Goal: Navigation & Orientation: Find specific page/section

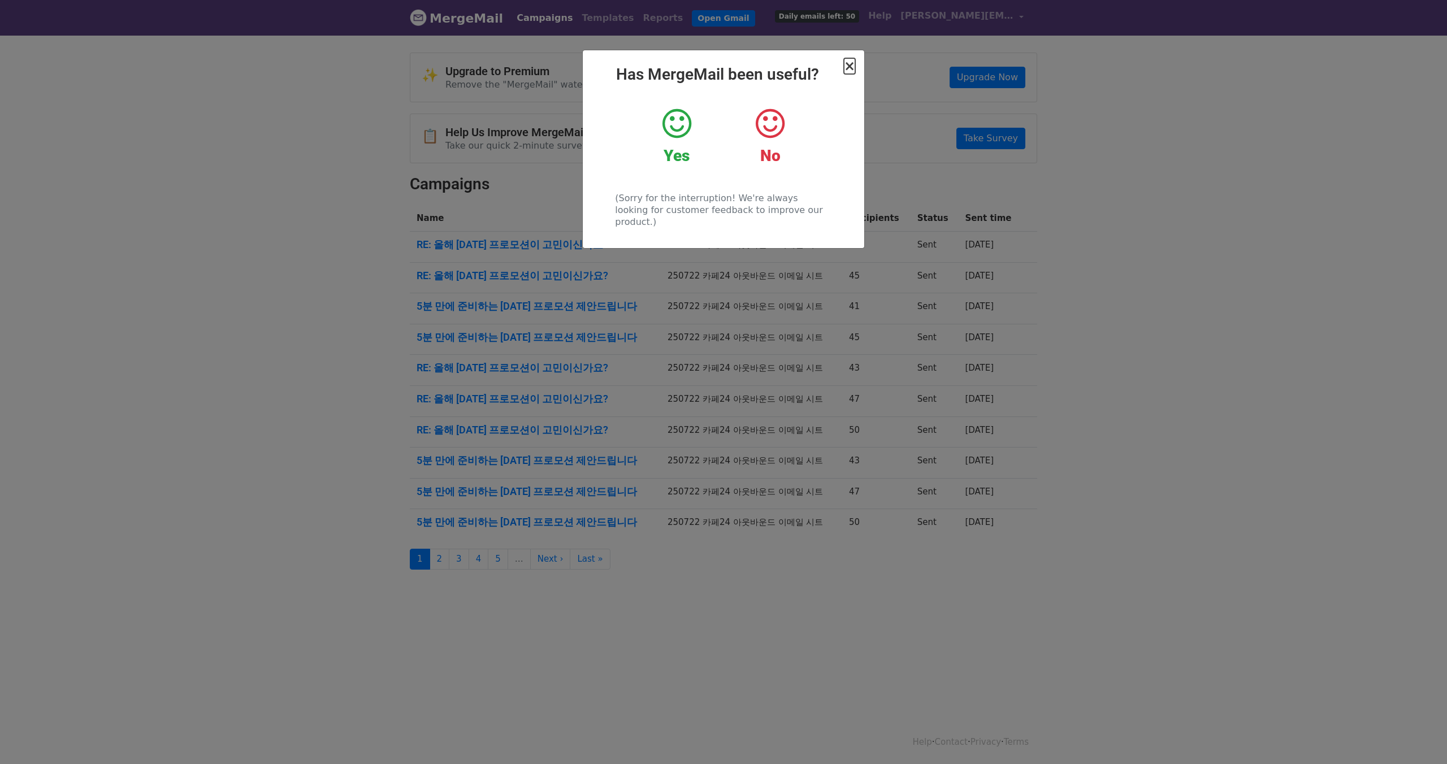
click at [849, 66] on span "×" at bounding box center [849, 66] width 11 height 16
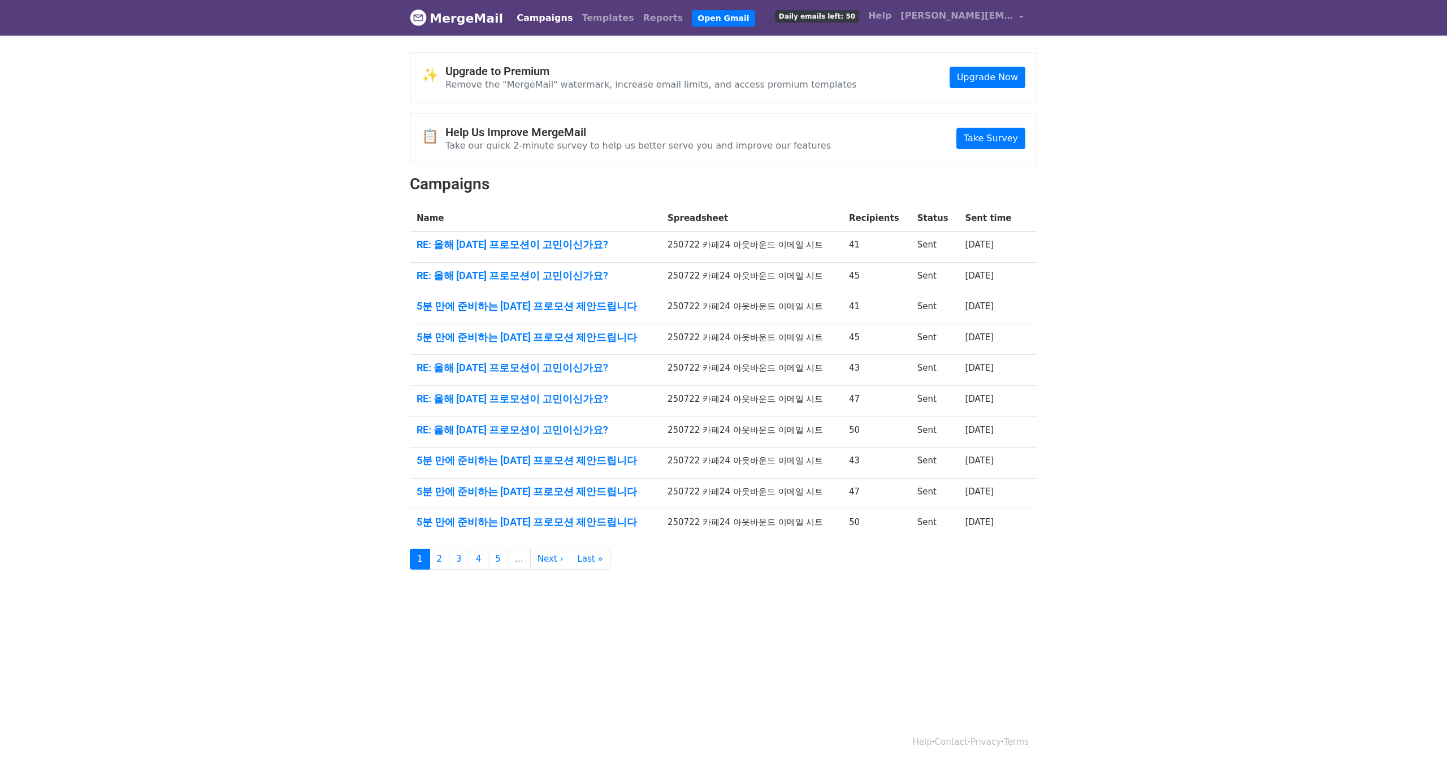
click at [283, 371] on body "MergeMail Campaigns Templates Reports Open Gmail Daily emails left: 50 Help cla…" at bounding box center [723, 307] width 1447 height 615
click at [456, 554] on link "3" at bounding box center [459, 559] width 20 height 21
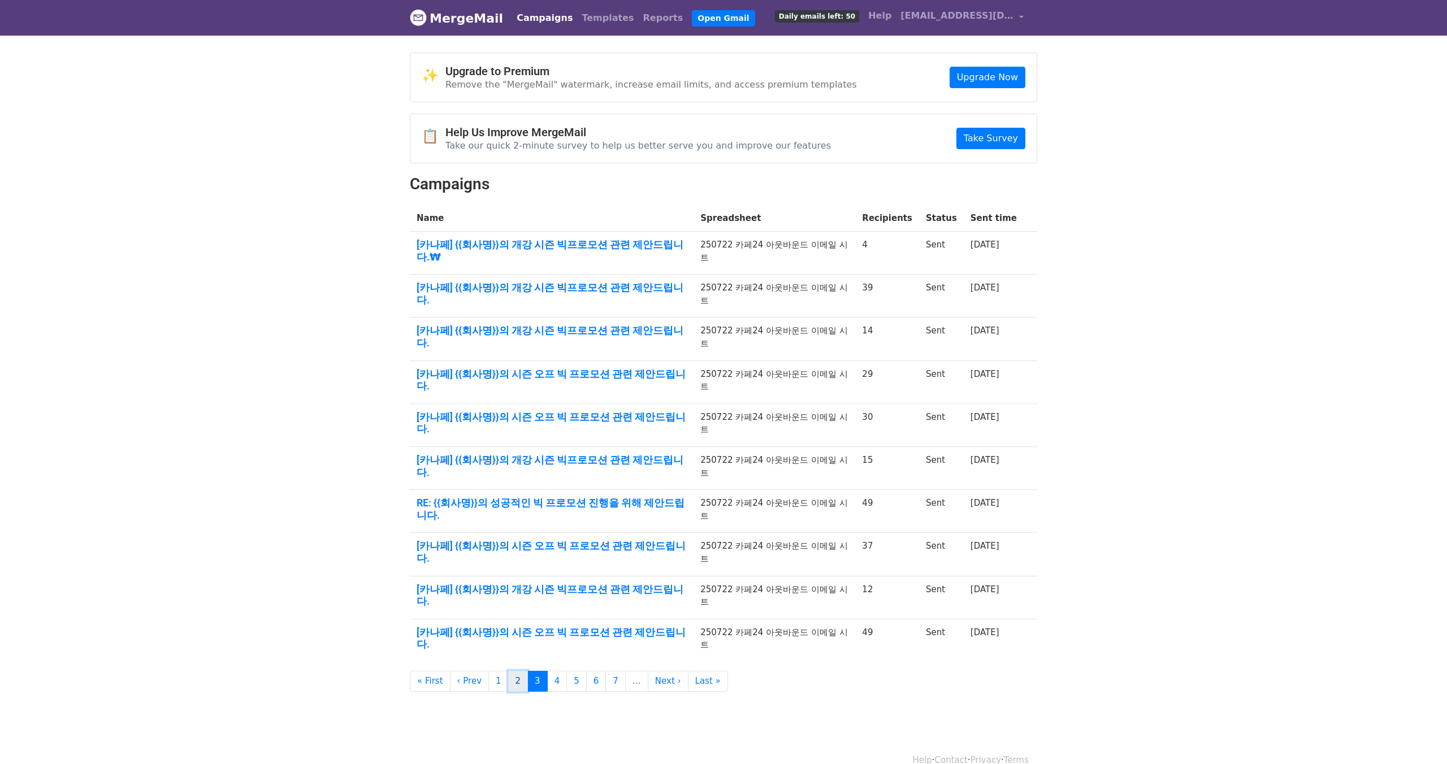
click at [509, 671] on link "2" at bounding box center [518, 681] width 20 height 21
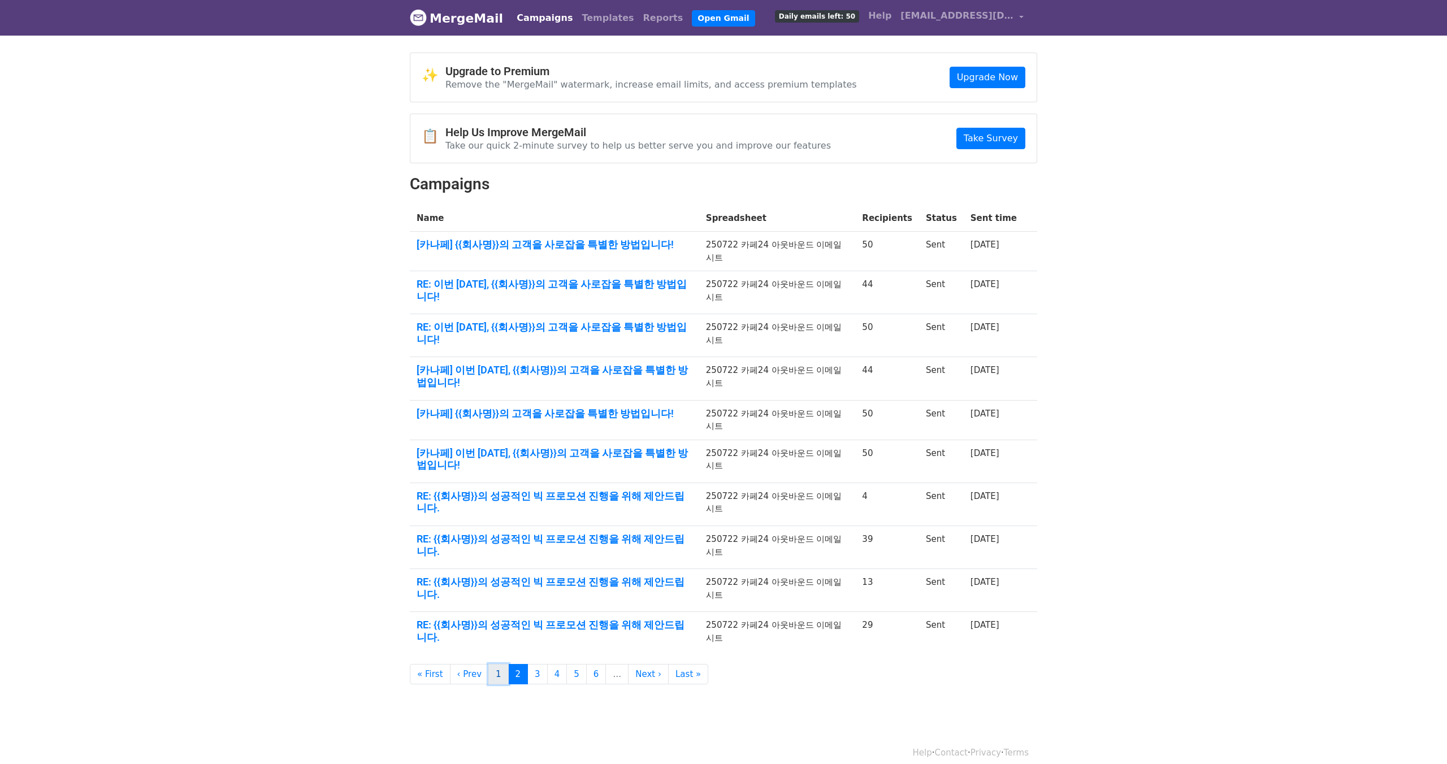
click at [493, 664] on link "1" at bounding box center [498, 674] width 20 height 21
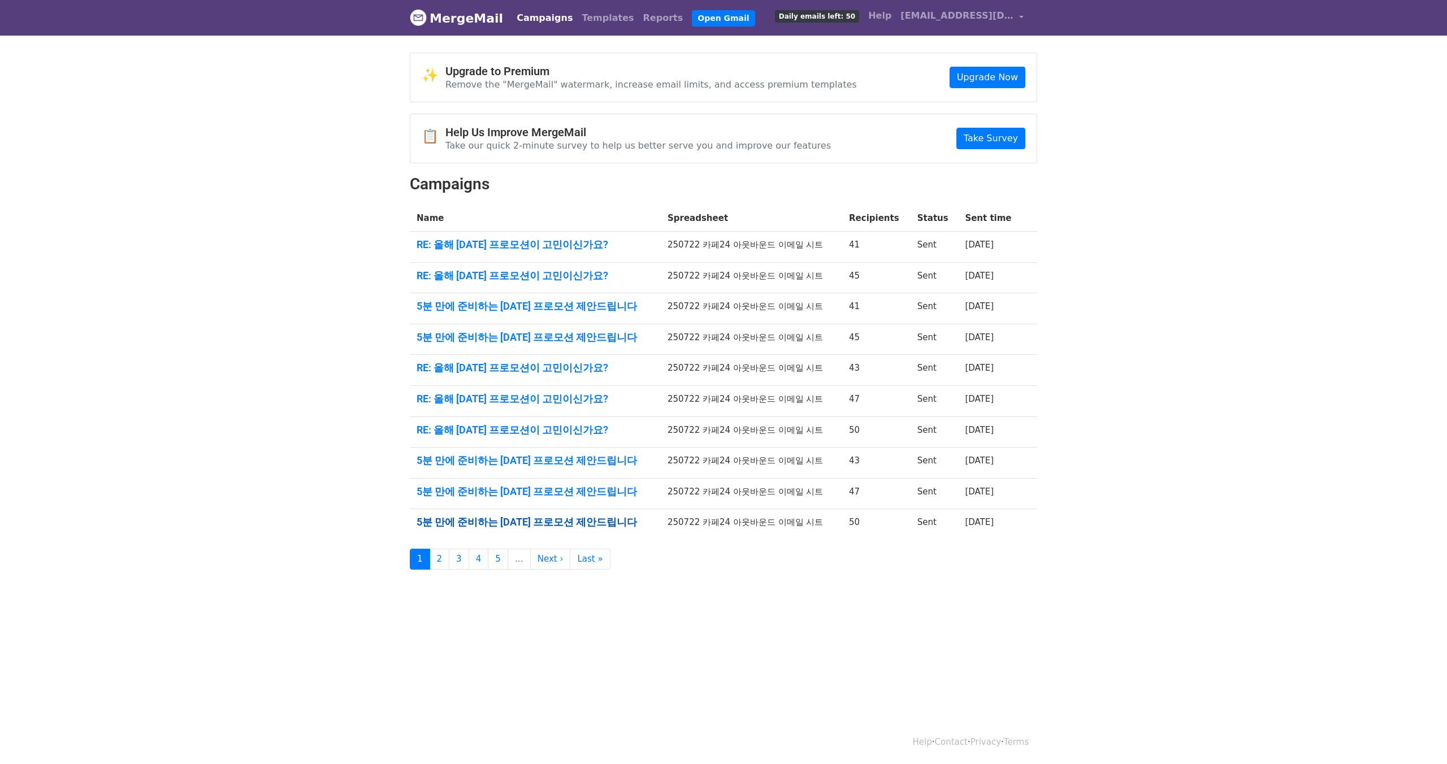
click at [533, 519] on link "5분 만에 준비하는 추석 프로모션 제안드립니다" at bounding box center [535, 522] width 237 height 12
click at [467, 483] on td "5분 만에 준비하는 추석 프로모션 제안드립니다" at bounding box center [535, 493] width 251 height 31
click at [466, 488] on link "5분 만에 준비하는 추석 프로모션 제안드립니다" at bounding box center [535, 492] width 237 height 12
click at [552, 457] on link "5분 만에 준비하는 추석 프로모션 제안드립니다" at bounding box center [535, 461] width 237 height 12
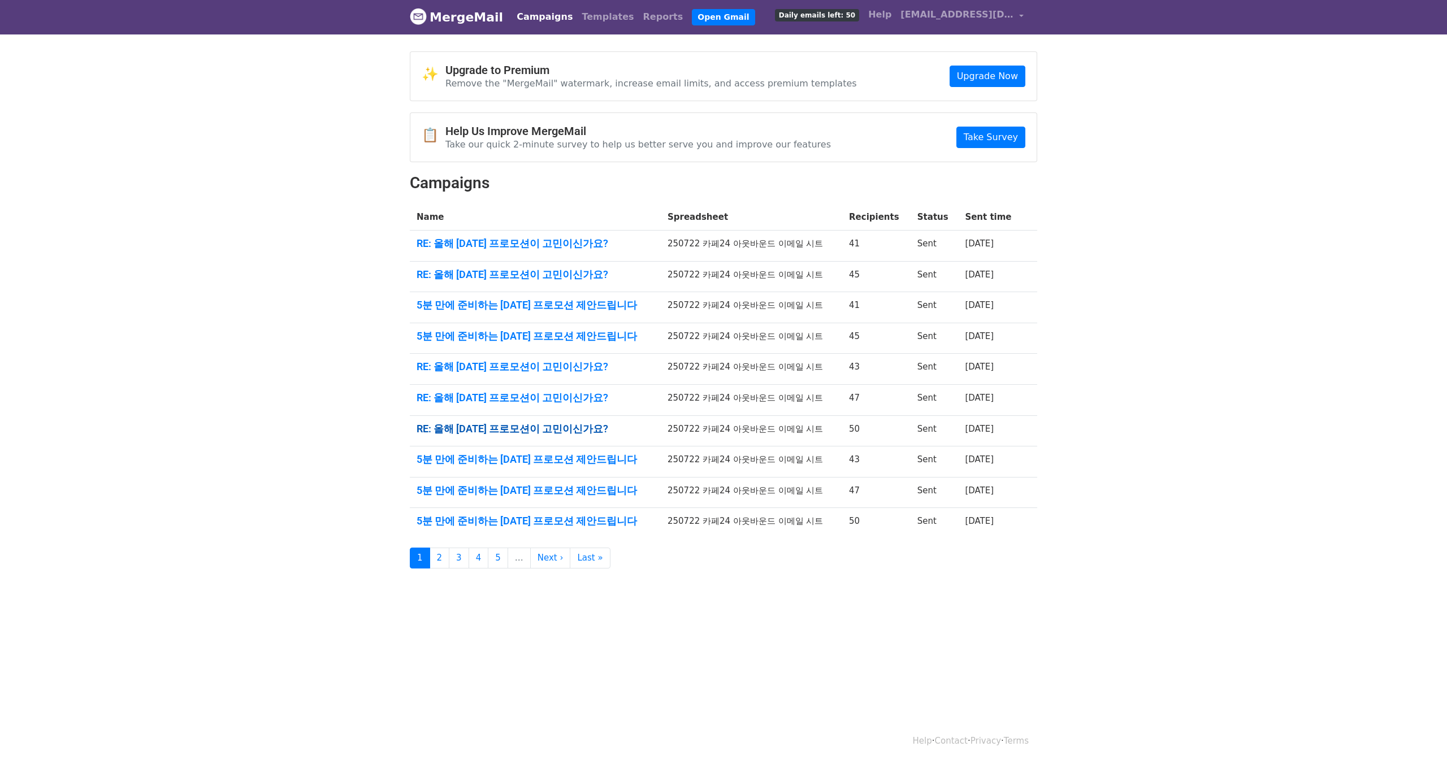
click at [541, 425] on link "RE: 올해 추석 프로모션이 고민이신가요?" at bounding box center [535, 429] width 237 height 12
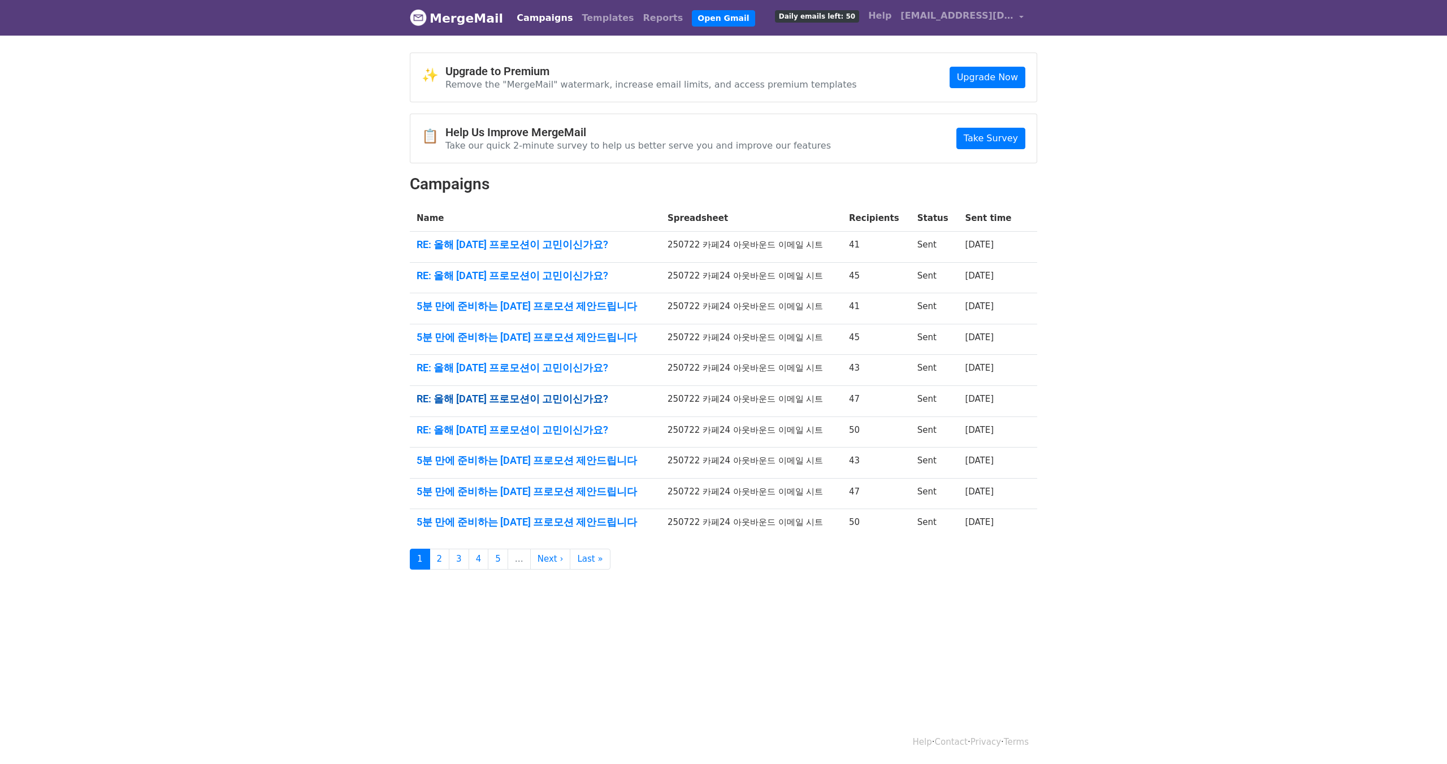
click at [544, 396] on link "RE: 올해 추석 프로모션이 고민이신가요?" at bounding box center [535, 399] width 237 height 12
click at [497, 369] on link "RE: 올해 추석 프로모션이 고민이신가요?" at bounding box center [535, 368] width 237 height 12
click at [559, 336] on link "5분 만에 준비하는 추석 프로모션 제안드립니다" at bounding box center [535, 337] width 237 height 12
click at [485, 275] on link "RE: 올해 추석 프로모션이 고민이신가요?" at bounding box center [535, 276] width 237 height 12
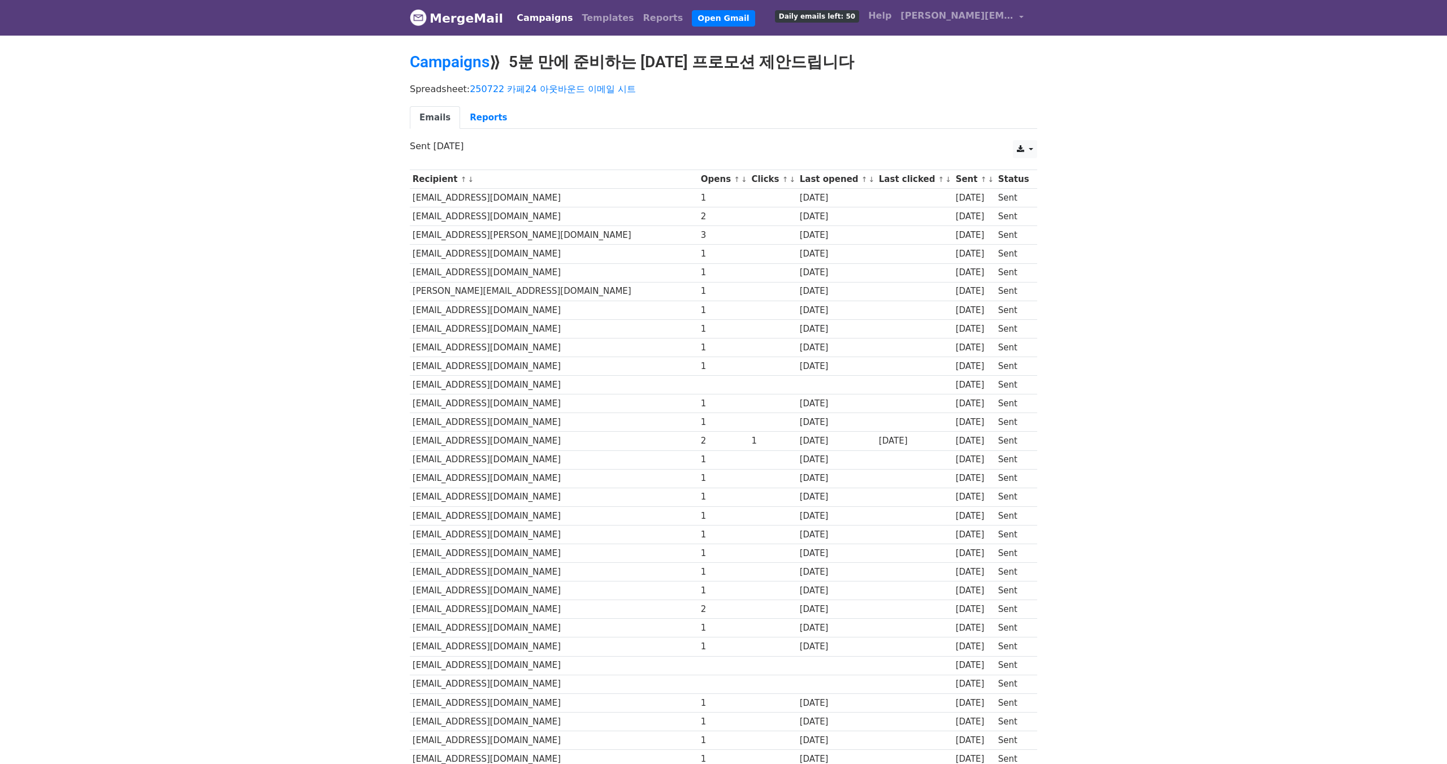
click at [293, 361] on body "MergeMail Campaigns Templates Reports Open Gmail Daily emails left: 50 Help cla…" at bounding box center [723, 595] width 1447 height 1191
click at [349, 254] on body "MergeMail Campaigns Templates Reports Open Gmail Daily emails left: 50 Help cla…" at bounding box center [723, 595] width 1447 height 1191
click at [457, 484] on td "sryang@sj-group.co.kr" at bounding box center [554, 478] width 288 height 19
click at [453, 403] on td "help@gongjeon.kr" at bounding box center [554, 404] width 288 height 19
click at [487, 366] on td "huelounge@vangvang.net" at bounding box center [554, 366] width 288 height 19
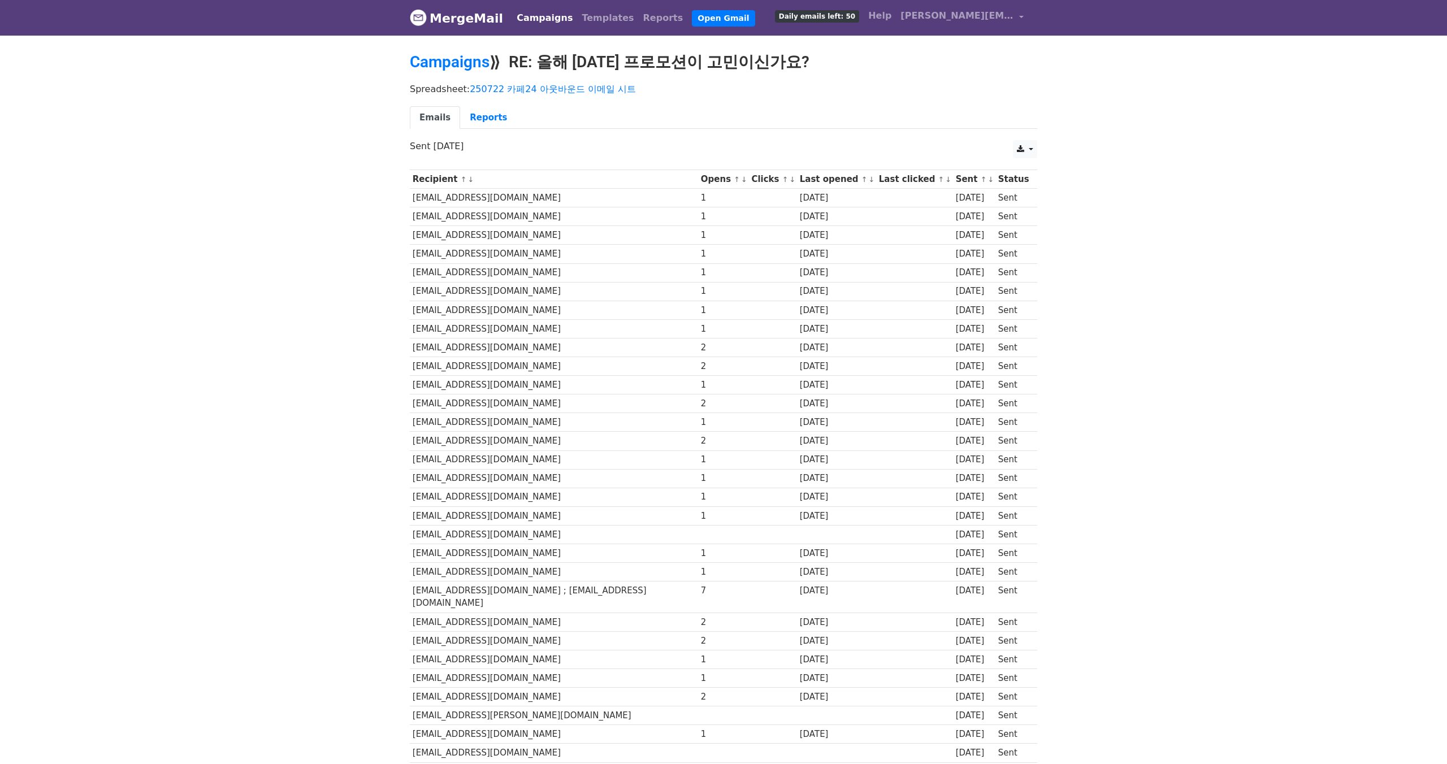
click at [534, 396] on td "[EMAIL_ADDRESS][DOMAIN_NAME]" at bounding box center [554, 404] width 288 height 19
click at [497, 369] on td "service@ecladoplus.co.kr" at bounding box center [554, 366] width 288 height 19
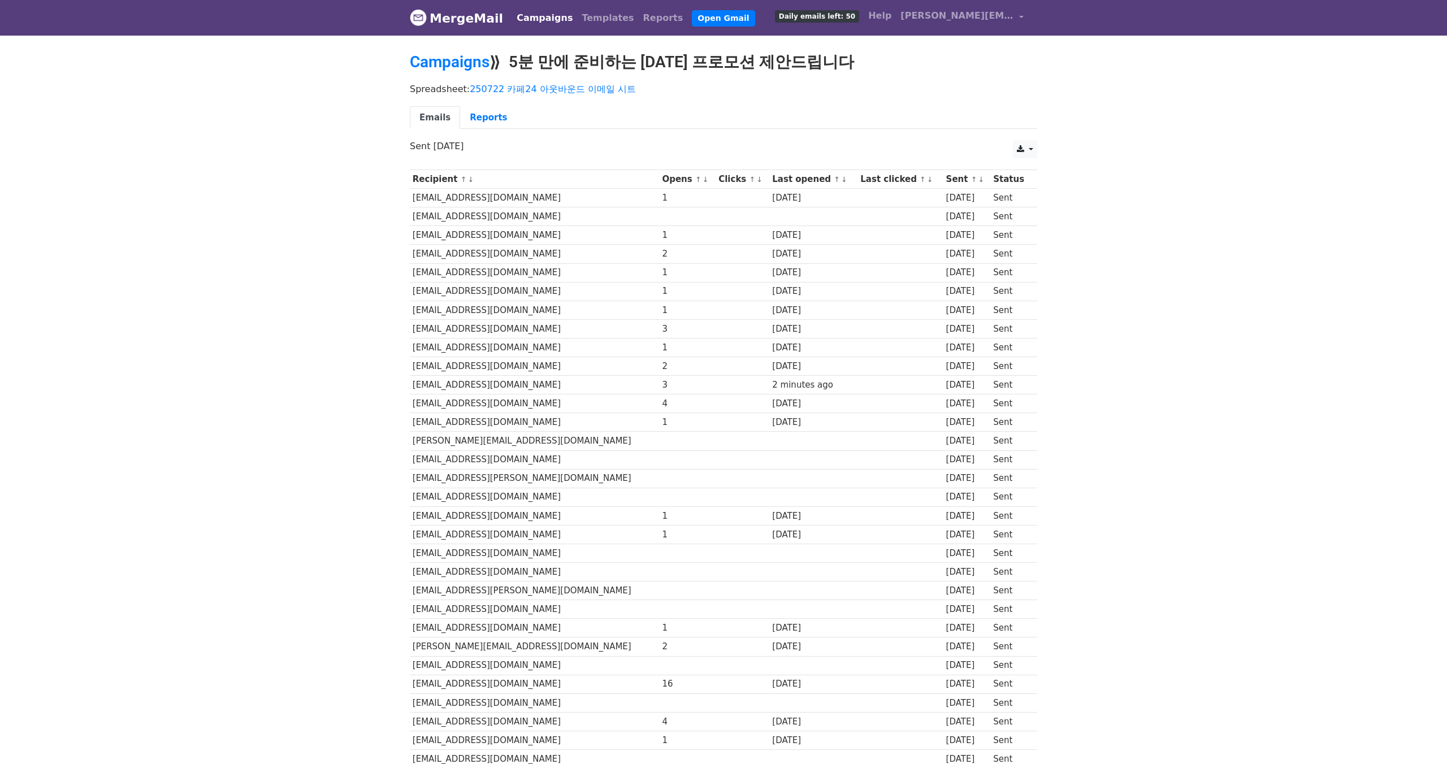
click at [559, 336] on td "[EMAIL_ADDRESS][DOMAIN_NAME]" at bounding box center [535, 328] width 250 height 19
click at [484, 277] on td "[EMAIL_ADDRESS][DOMAIN_NAME]" at bounding box center [535, 272] width 250 height 19
